Goal: Information Seeking & Learning: Learn about a topic

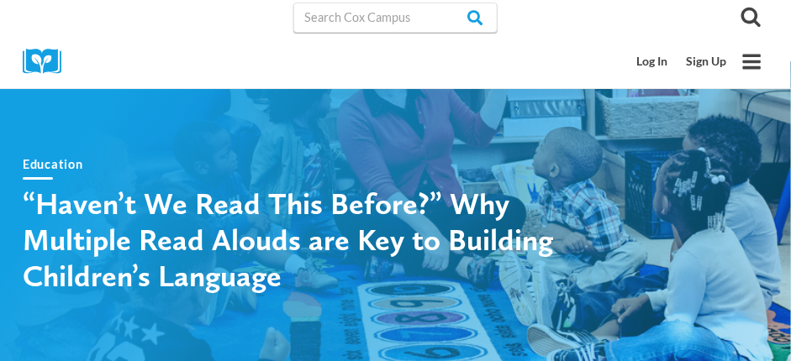
click at [23, 196] on h1 "“Haven’t We Read This Before?” Why Multiple Read Alouds are Key to Building Chi…" at bounding box center [317, 240] width 588 height 109
click at [23, 197] on h1 "“Haven’t We Read This Before?” Why Multiple Read Alouds are Key to Building Chi…" at bounding box center [317, 240] width 588 height 109
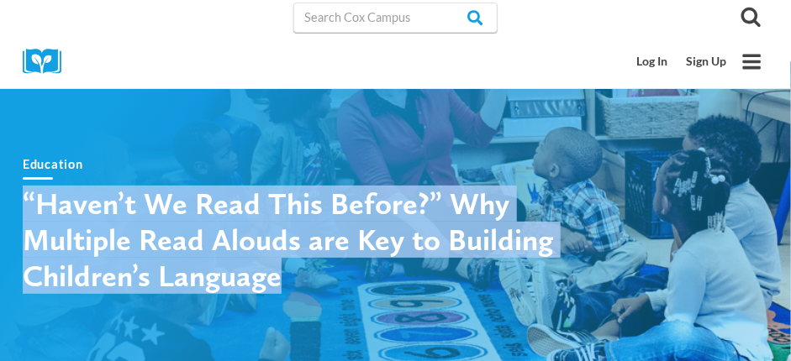
drag, startPoint x: 278, startPoint y: 281, endPoint x: 25, endPoint y: 206, distance: 263.7
click at [25, 206] on h1 "“Haven’t We Read This Before?” Why Multiple Read Alouds are Key to Building Chi…" at bounding box center [317, 240] width 588 height 109
copy h1 "“Haven’t We Read This Before?” Why Multiple Read Alouds are Key to Building Chi…"
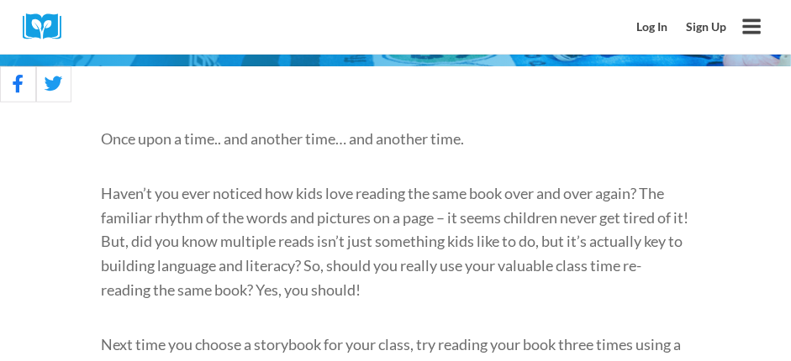
scroll to position [371, 0]
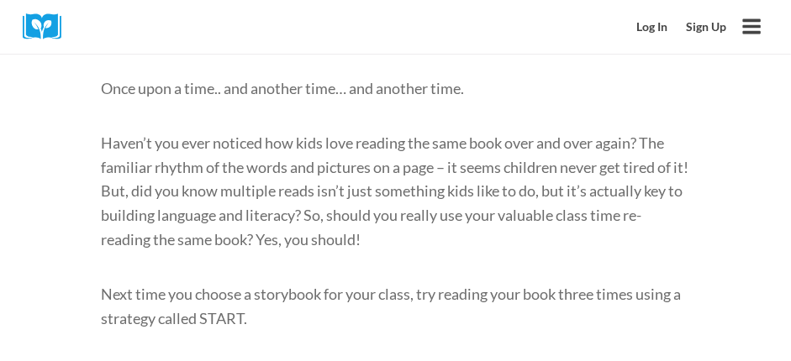
click at [102, 89] on span "Once upon a time.. and another time… and another time." at bounding box center [283, 88] width 363 height 18
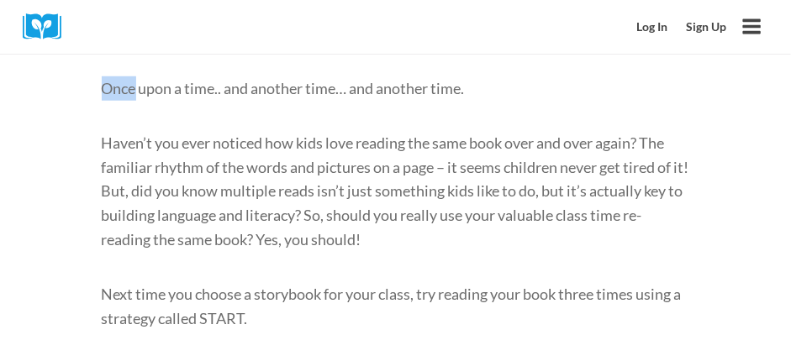
drag, startPoint x: 102, startPoint y: 89, endPoint x: 98, endPoint y: 97, distance: 9.0
click at [266, 318] on p "Next time you choose a storybook for your class, try reading your book three ti…" at bounding box center [396, 306] width 588 height 49
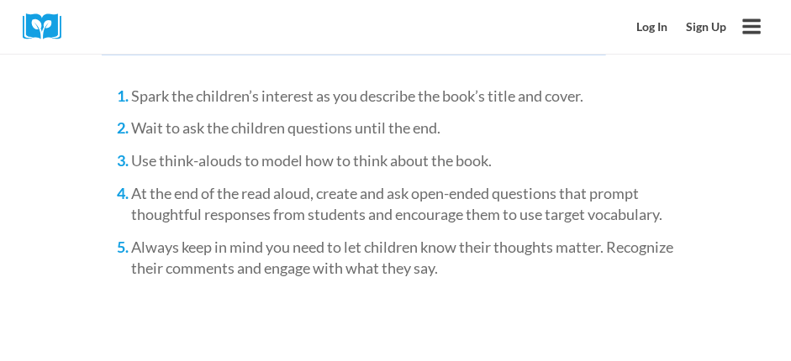
scroll to position [2096, 0]
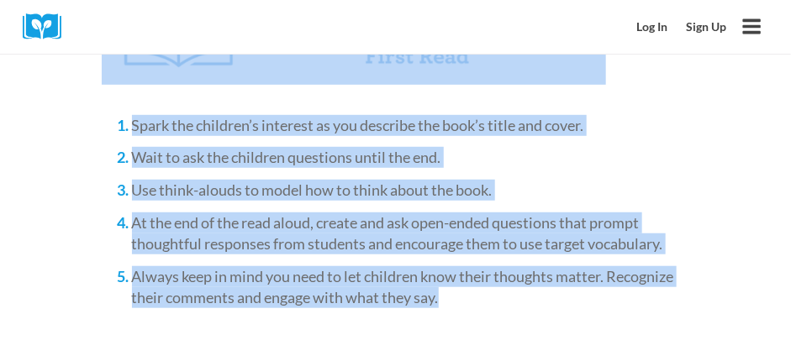
drag, startPoint x: 102, startPoint y: 86, endPoint x: 452, endPoint y: 281, distance: 401.3
copy div "Lore ipsu d sita.. con adipisc elit… sed doeiusm temp. Incid’u lab etdo magnaal…"
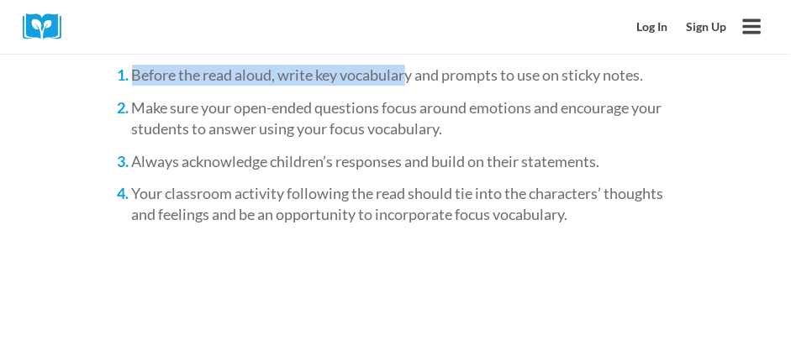
scroll to position [3377, 0]
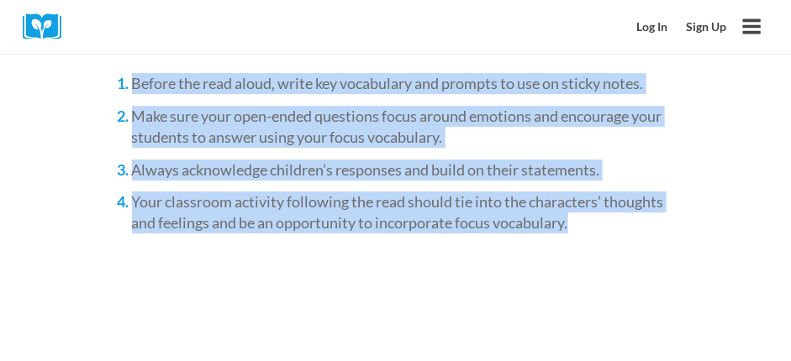
drag, startPoint x: 105, startPoint y: 65, endPoint x: 601, endPoint y: 247, distance: 528.2
copy div "Loremi Dolo Sitam: Conse ad eli Seddoeius’t Incididu utl Etdolore Ma’al enim ad…"
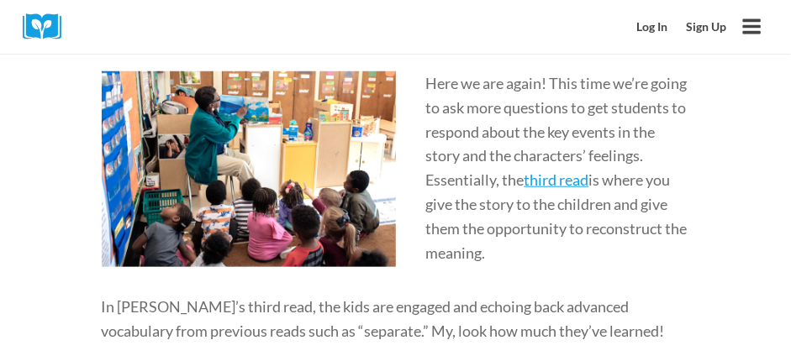
scroll to position [4113, 0]
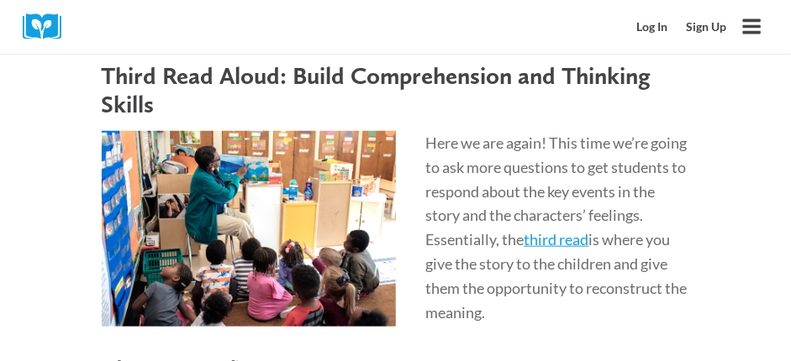
scroll to position [3987, 0]
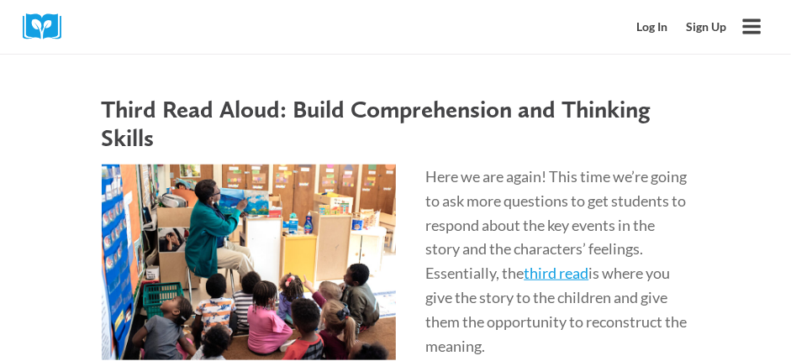
click at [102, 127] on h3 "Third Read Aloud: Build Comprehension and Thinking Skills" at bounding box center [396, 124] width 588 height 58
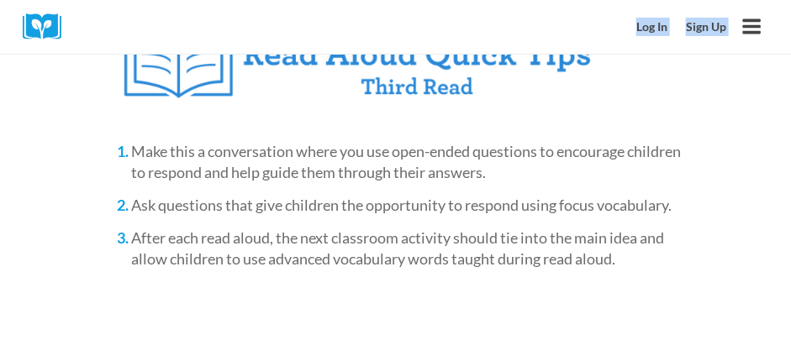
scroll to position [4531, 0]
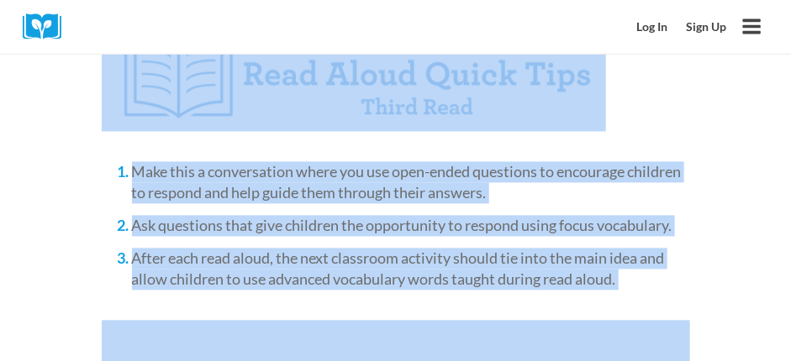
drag, startPoint x: 101, startPoint y: 127, endPoint x: 745, endPoint y: 296, distance: 666.2
copy div "Lorem Ipsu Dolor: Sitam Consecteturad eli Seddoeiu Tempor Inci ut lab etdol! Ma…"
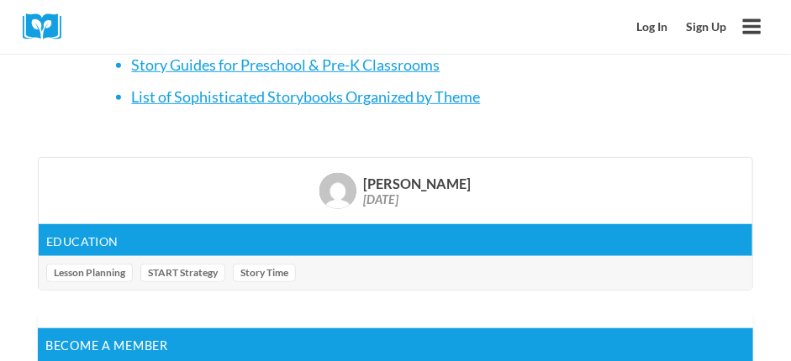
scroll to position [5641, 0]
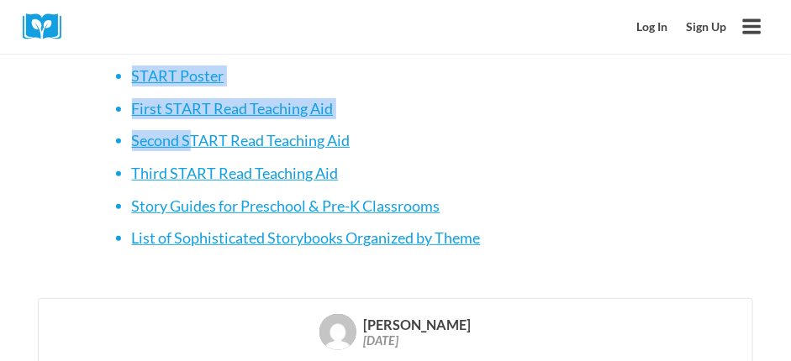
drag, startPoint x: 102, startPoint y: 153, endPoint x: 555, endPoint y: 289, distance: 473.7
copy div "See, language building during story time is as easy as 1, 2, 3! So, just rememb…"
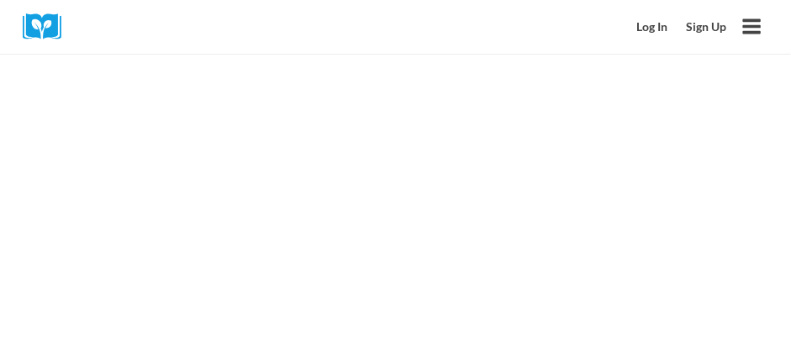
scroll to position [4787, 0]
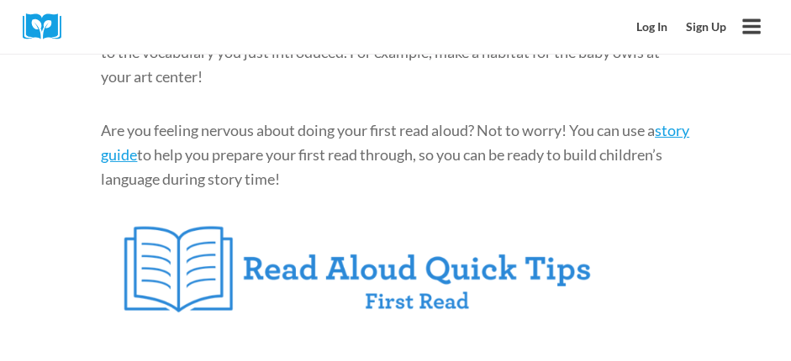
scroll to position [1834, 0]
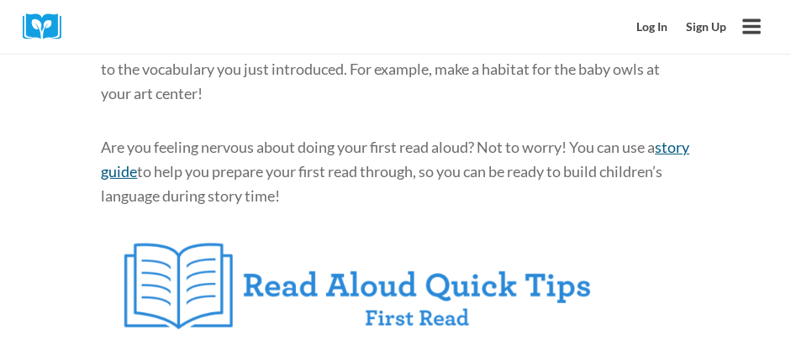
click at [133, 150] on span "story guide" at bounding box center [396, 159] width 588 height 43
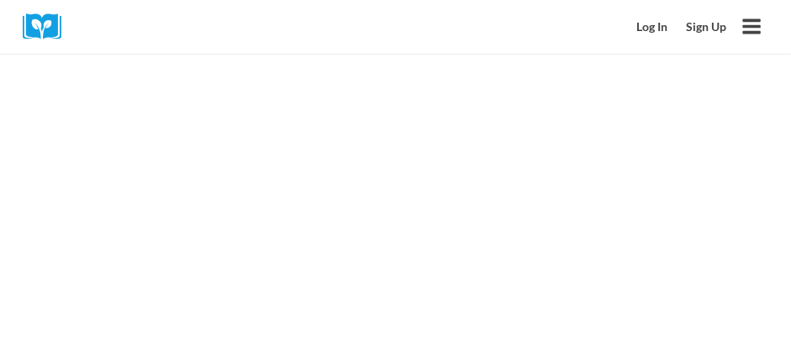
scroll to position [2418, 0]
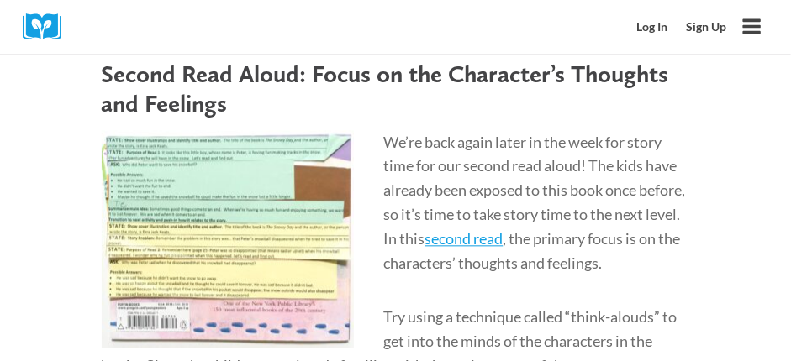
scroll to position [2793, 0]
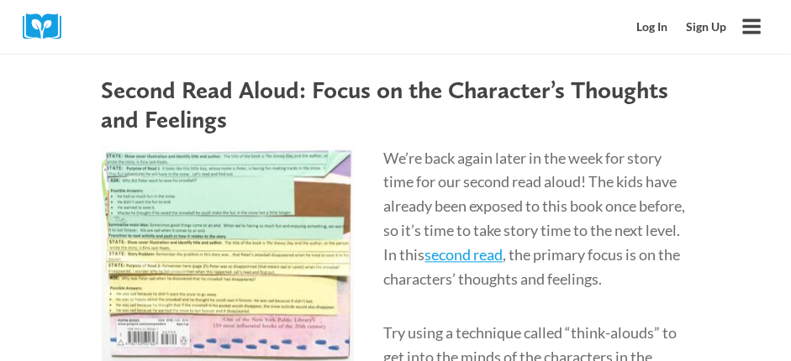
click at [139, 175] on img at bounding box center [228, 255] width 252 height 218
click at [284, 303] on img at bounding box center [228, 255] width 252 height 218
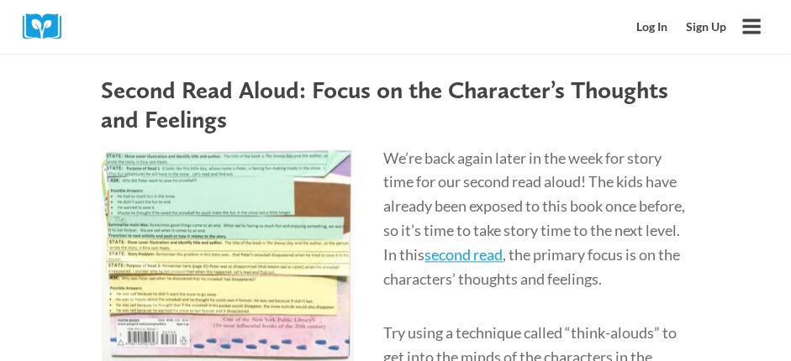
click at [239, 96] on h3 "Second Read Aloud: Focus on the Character’s Thoughts and Feelings" at bounding box center [396, 105] width 588 height 58
click at [232, 95] on h3 "Second Read Aloud: Focus on the Character’s Thoughts and Feelings" at bounding box center [396, 105] width 588 height 58
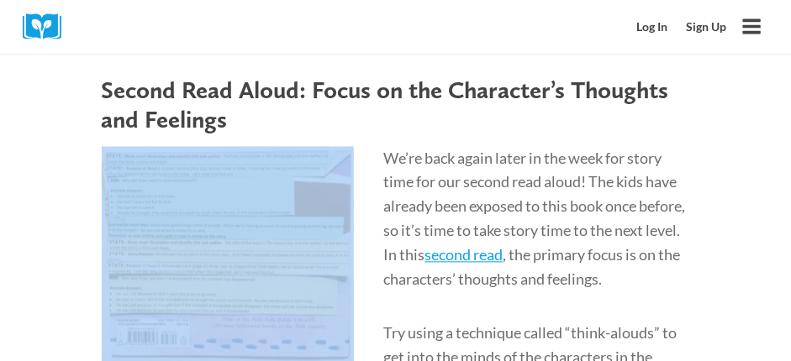
click at [232, 95] on h3 "Second Read Aloud: Focus on the Character’s Thoughts and Feelings" at bounding box center [396, 105] width 588 height 58
drag, startPoint x: 386, startPoint y: 133, endPoint x: 291, endPoint y: 134, distance: 95.8
click at [384, 149] on span "We’re back again later in the week for story time for our second read aloud! Th…" at bounding box center [535, 206] width 302 height 115
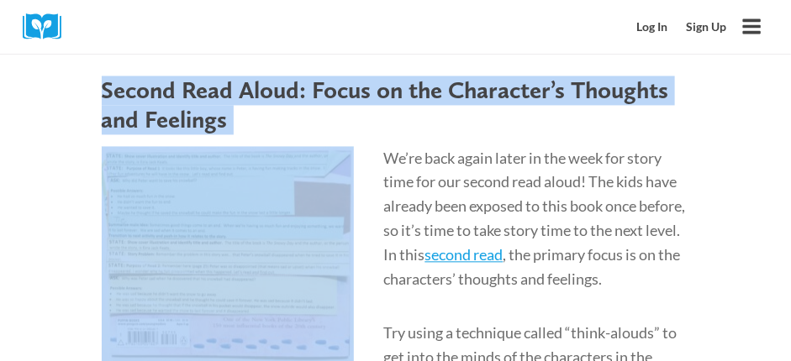
drag, startPoint x: 103, startPoint y: 64, endPoint x: 271, endPoint y: 249, distance: 249.8
copy div "Second Read Aloud: Focus on the Character’s Thoughts and Feelings"
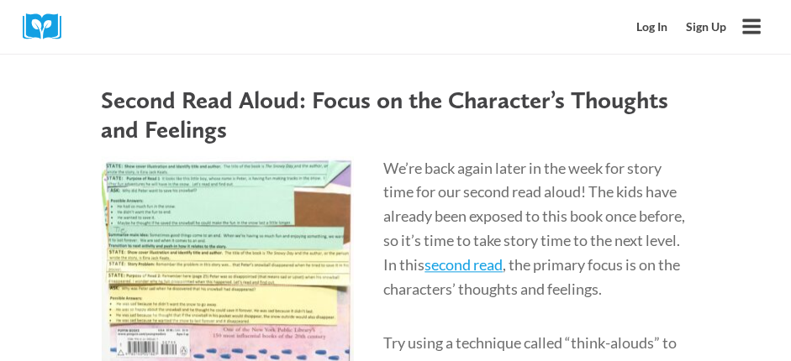
scroll to position [2766, 0]
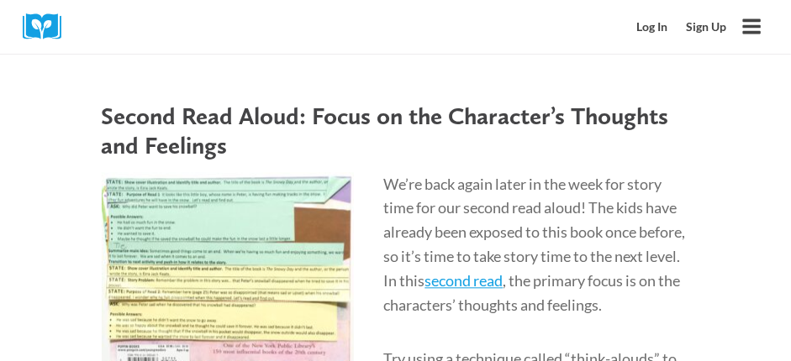
click at [175, 239] on img at bounding box center [228, 282] width 252 height 218
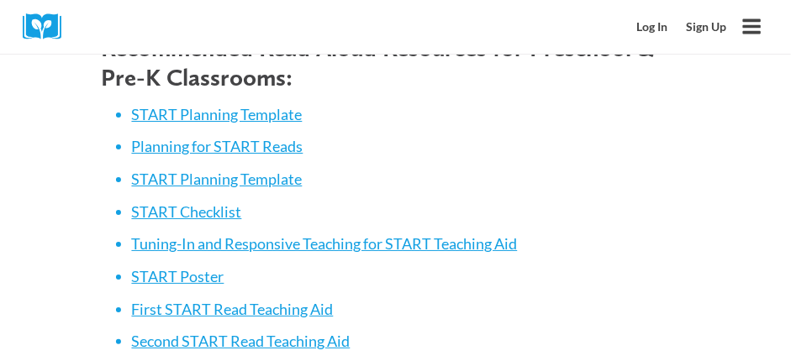
scroll to position [5423, 0]
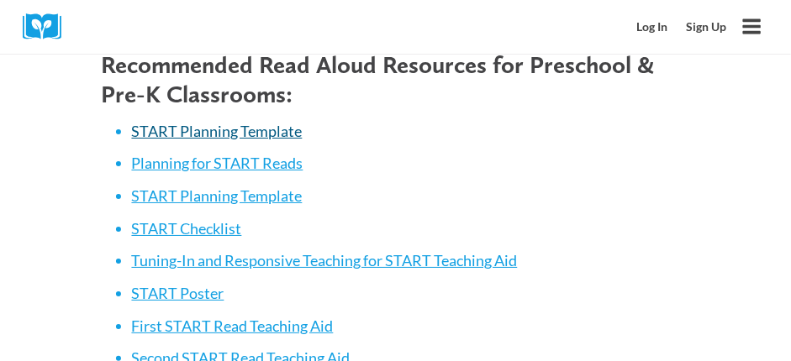
click at [265, 140] on span "START Planning Template" at bounding box center [217, 131] width 171 height 18
